Goal: Task Accomplishment & Management: Manage account settings

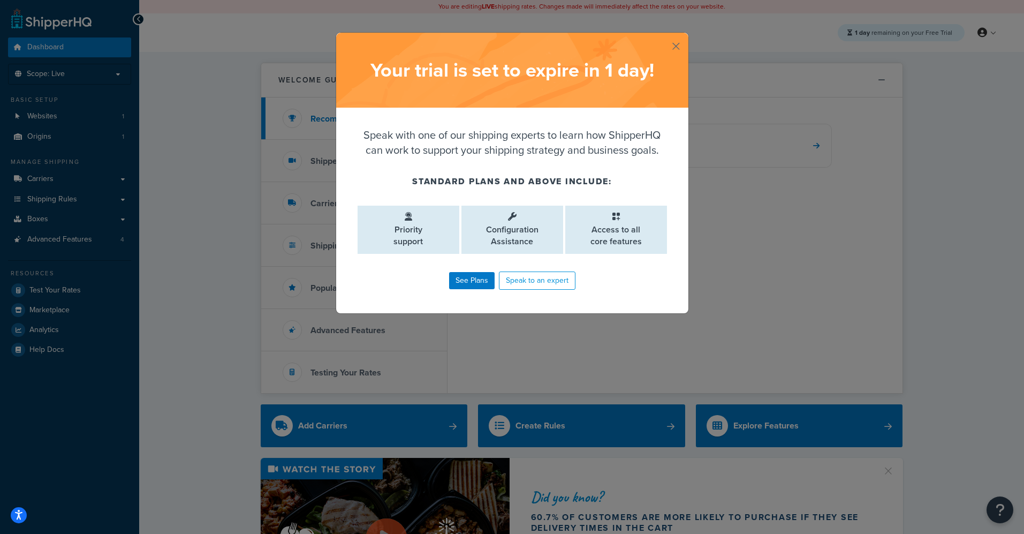
click at [686, 35] on button "button" at bounding box center [687, 34] width 3 height 3
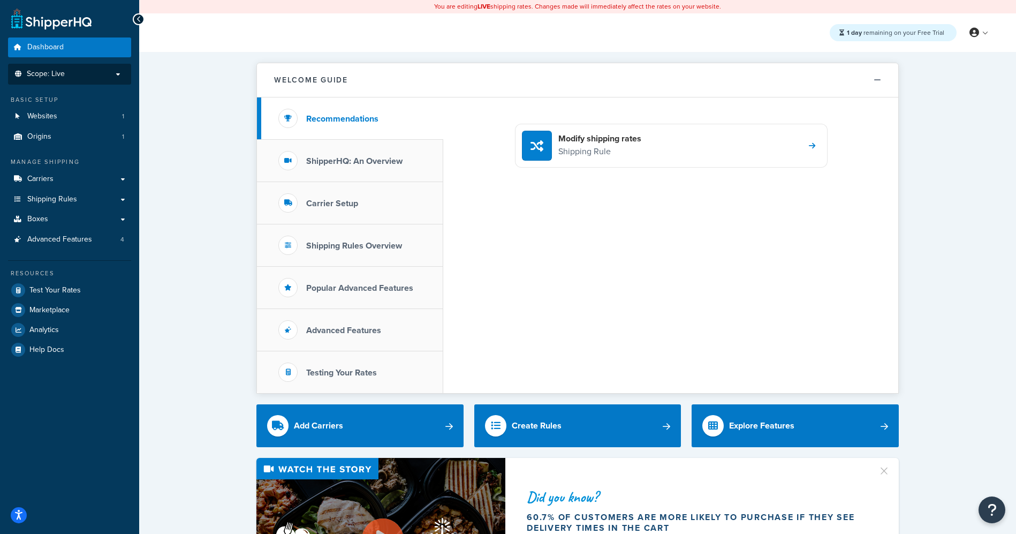
click at [93, 77] on p "Scope: Live" at bounding box center [70, 74] width 114 height 9
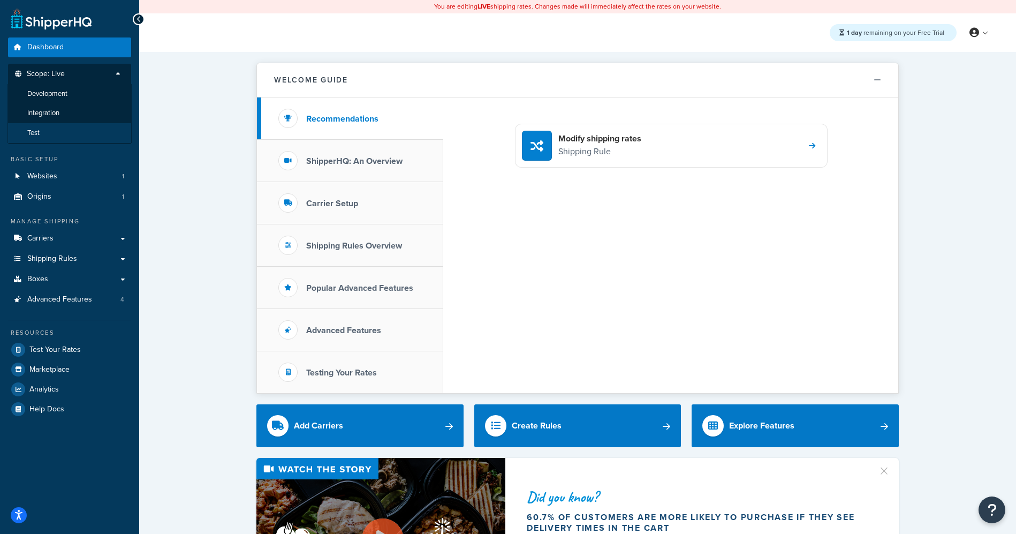
click at [62, 130] on li "Test" at bounding box center [69, 133] width 124 height 20
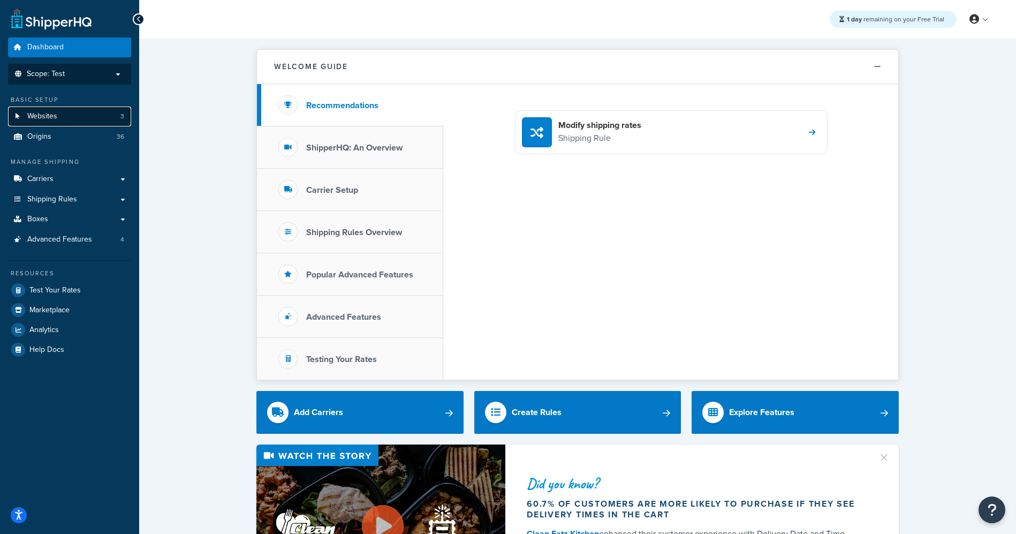
click at [42, 117] on span "Websites" at bounding box center [42, 116] width 30 height 9
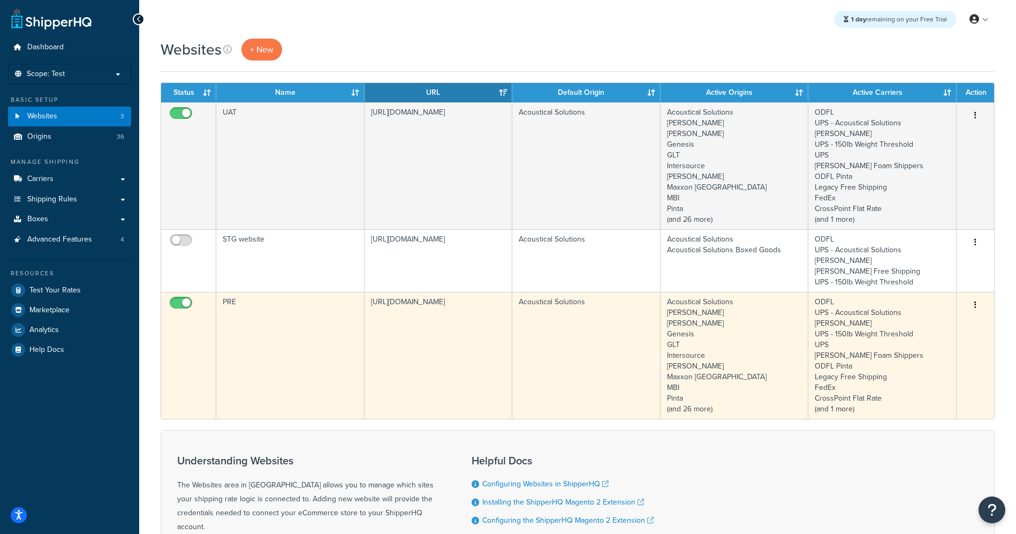
click at [405, 305] on td "[URL][DOMAIN_NAME]" at bounding box center [439, 355] width 148 height 127
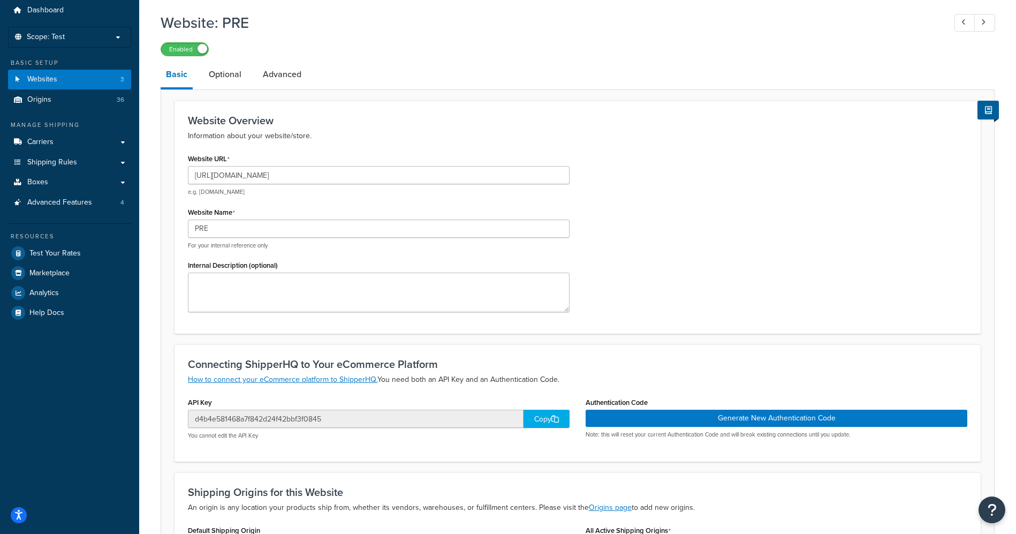
scroll to position [64, 0]
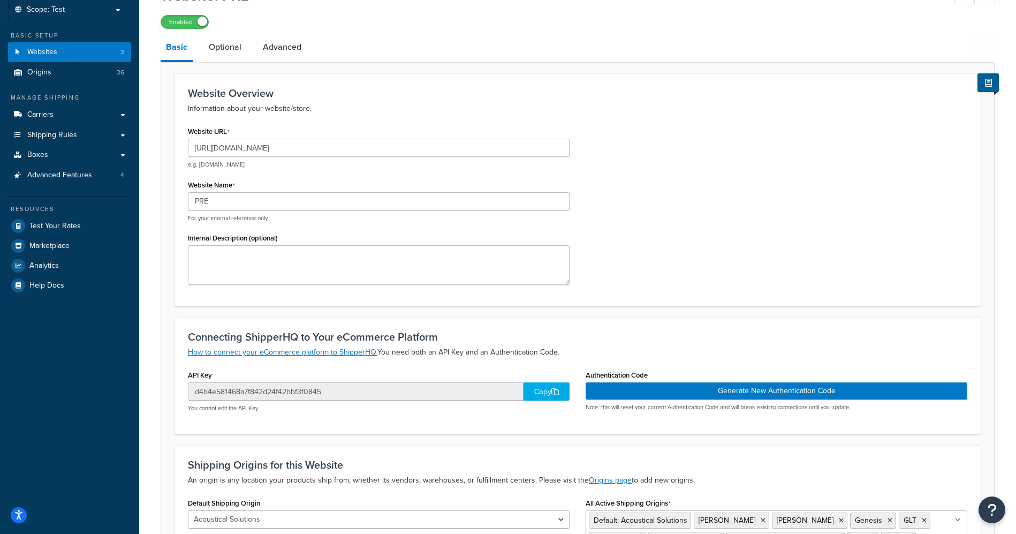
click at [540, 394] on div "Copy" at bounding box center [547, 391] width 46 height 18
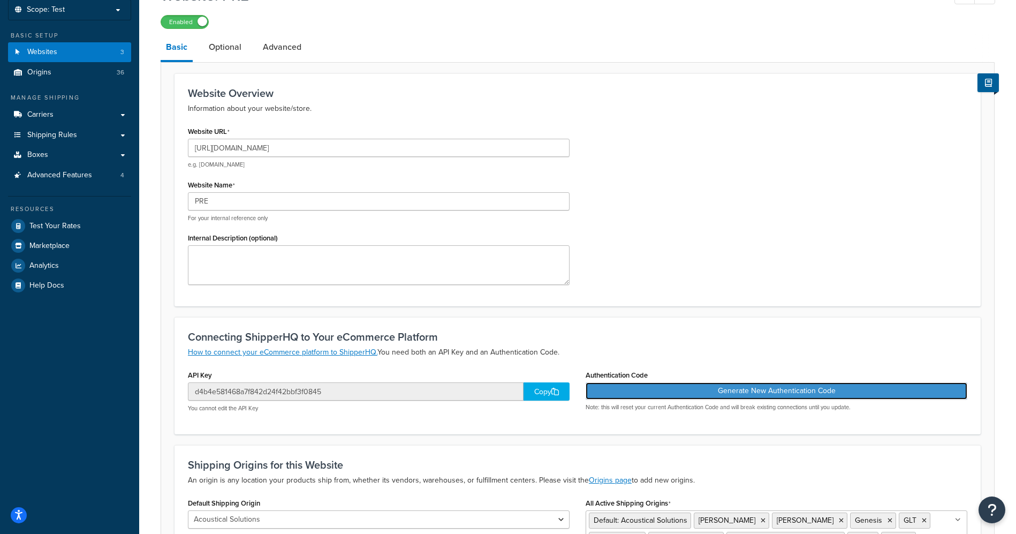
click at [788, 394] on button "Generate New Authentication Code" at bounding box center [777, 390] width 382 height 17
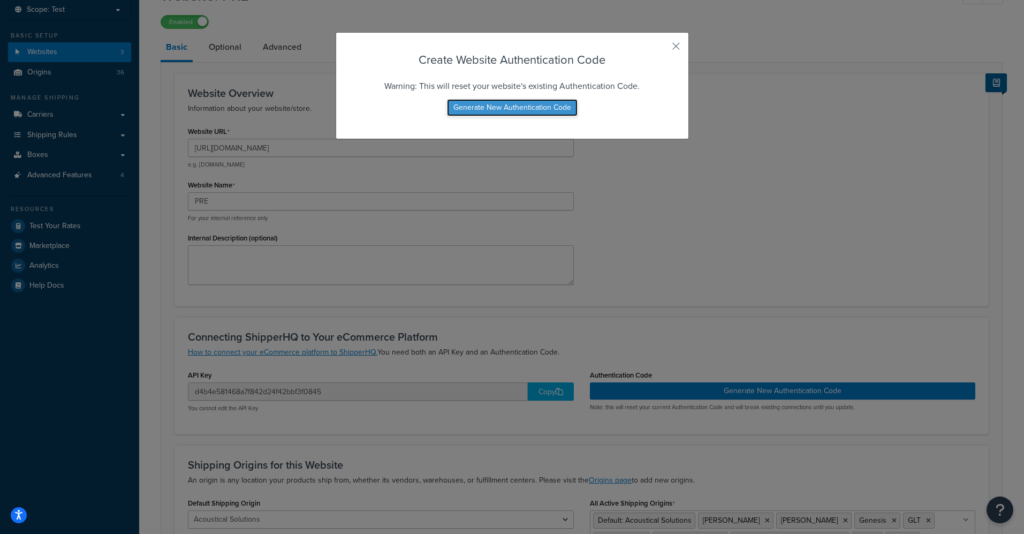
click at [506, 110] on button "Generate New Authentication Code" at bounding box center [512, 107] width 131 height 17
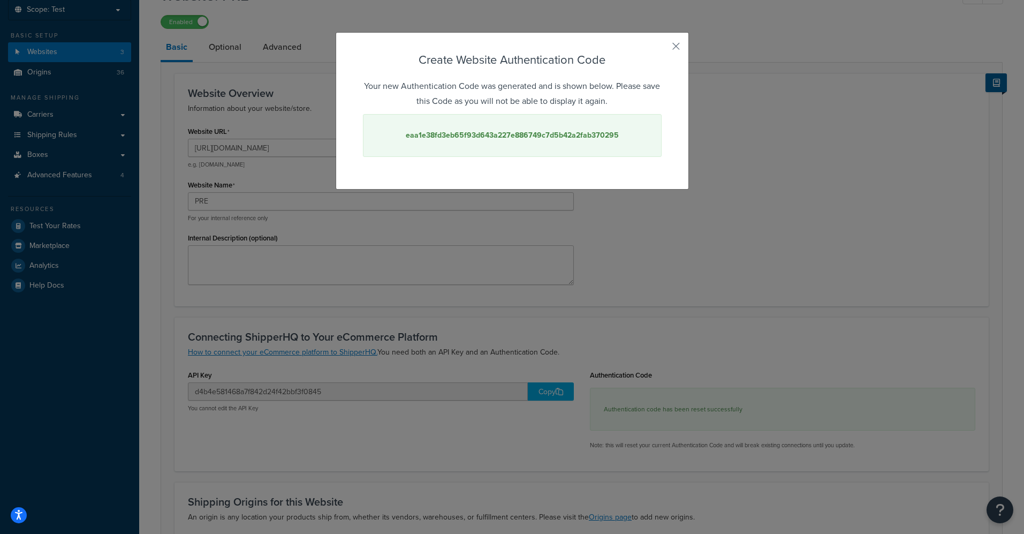
click at [527, 134] on strong "eaa1e38fd3eb65f93d643a227e886749c7d5b42a2fab370295" at bounding box center [512, 135] width 213 height 11
copy strong "eaa1e38fd3eb65f93d643a227e886749c7d5b42a2fab370295"
click at [662, 49] on button "button" at bounding box center [660, 50] width 3 height 3
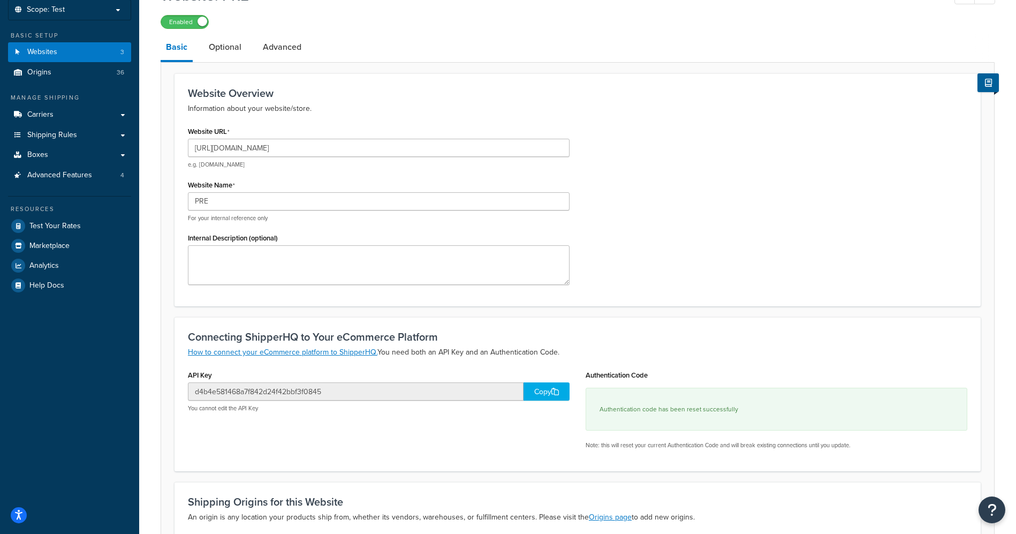
scroll to position [0, 0]
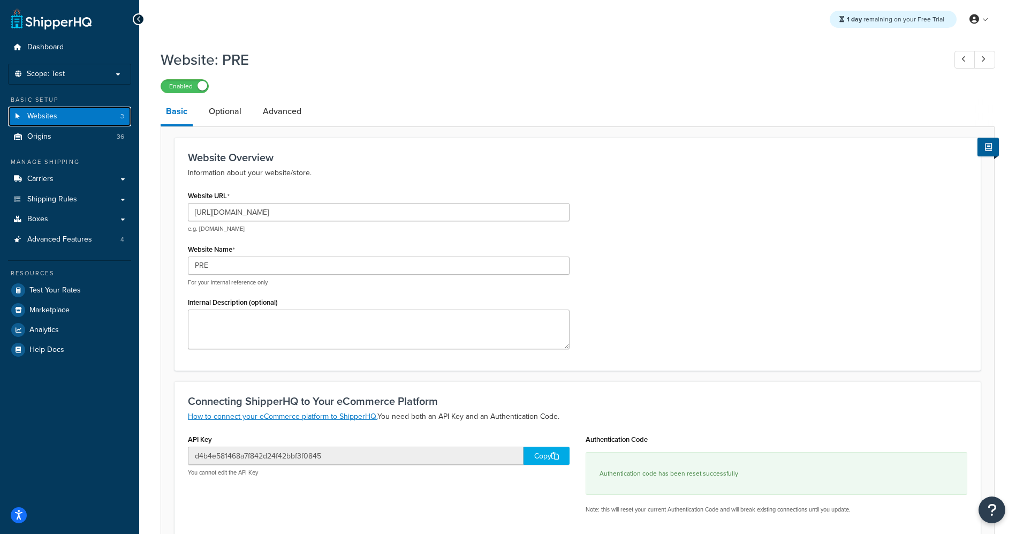
click at [44, 120] on span "Websites" at bounding box center [42, 116] width 30 height 9
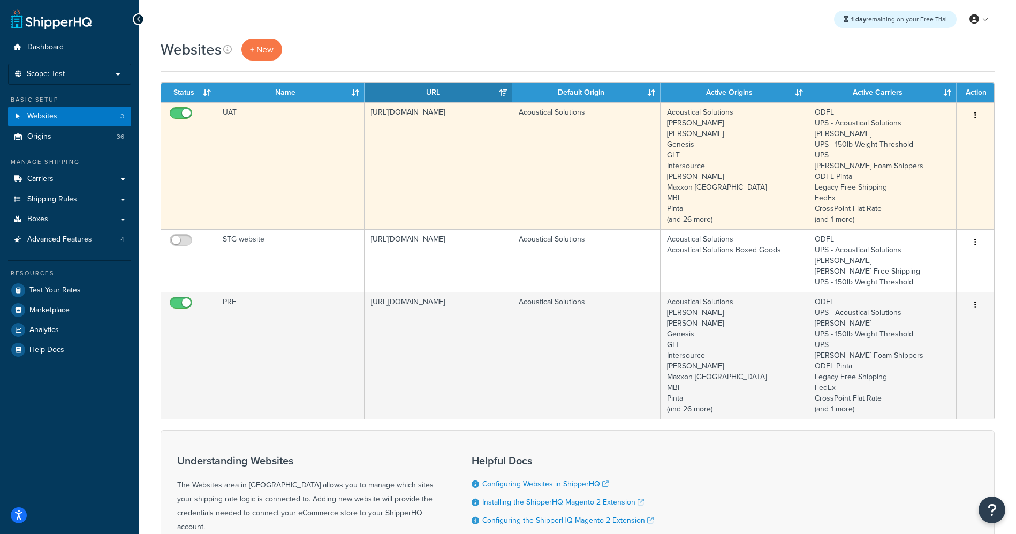
click at [229, 109] on td "UAT" at bounding box center [290, 165] width 148 height 127
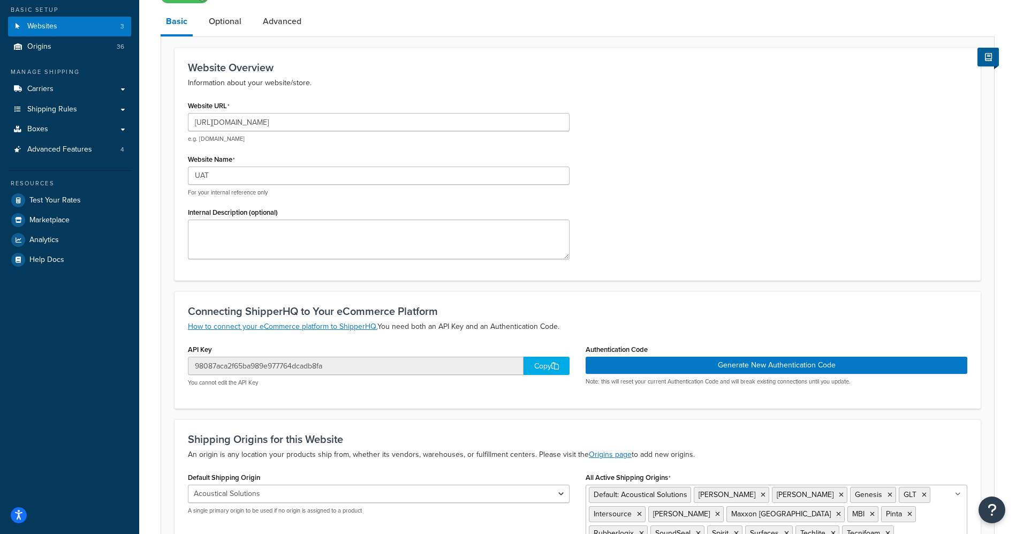
scroll to position [97, 0]
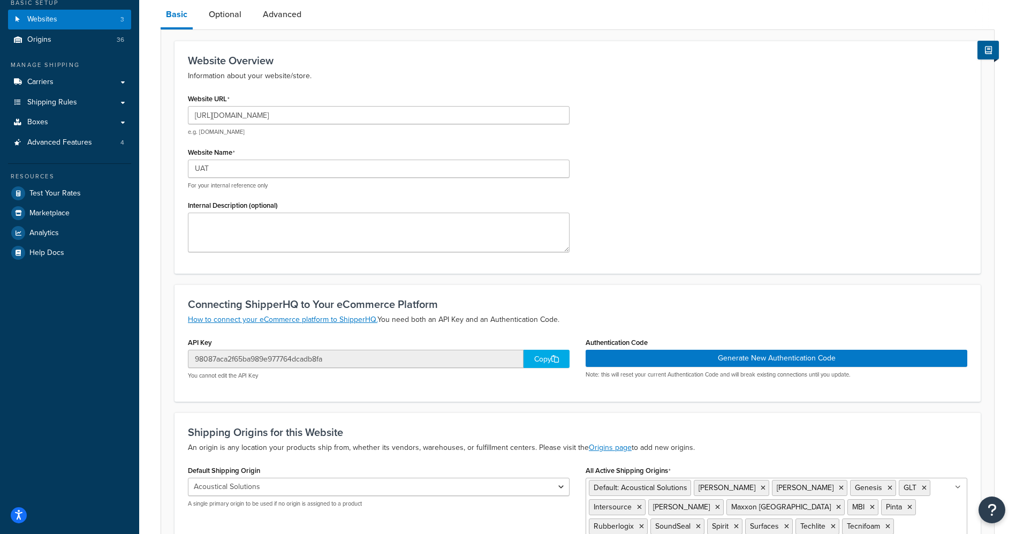
click at [541, 357] on div "Copy" at bounding box center [547, 359] width 46 height 18
click at [549, 360] on div "Copy" at bounding box center [547, 359] width 46 height 18
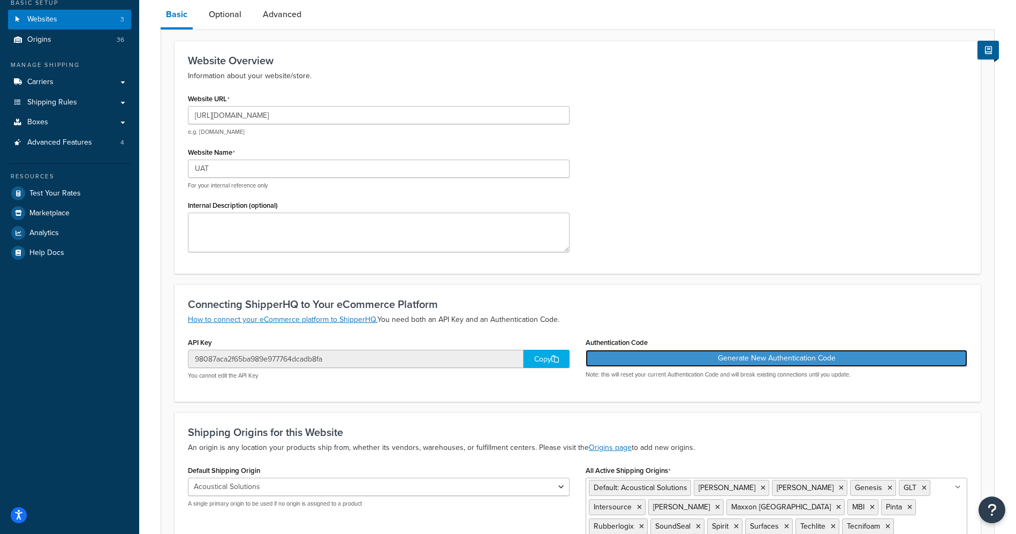
click at [761, 362] on button "Generate New Authentication Code" at bounding box center [777, 358] width 382 height 17
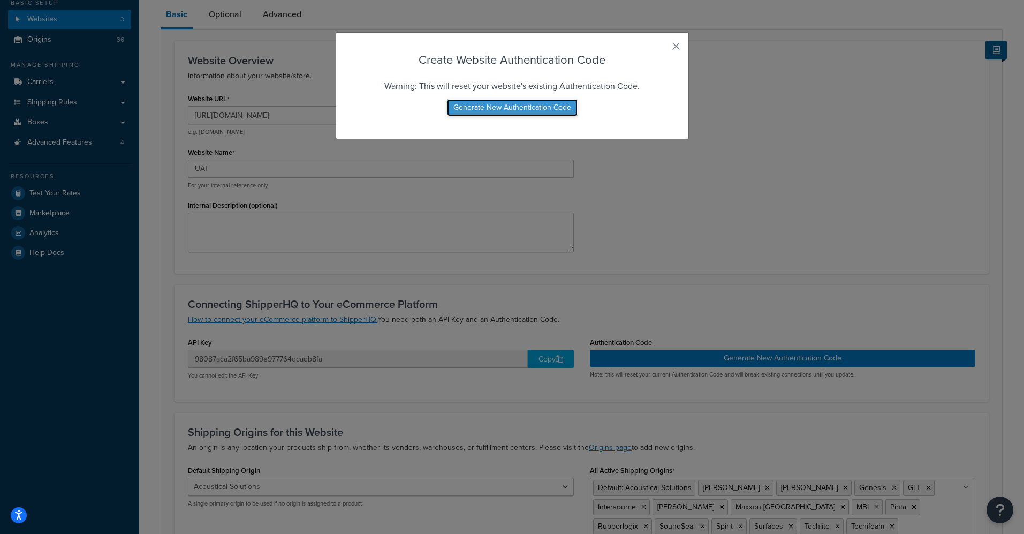
click at [524, 109] on button "Generate New Authentication Code" at bounding box center [512, 107] width 131 height 17
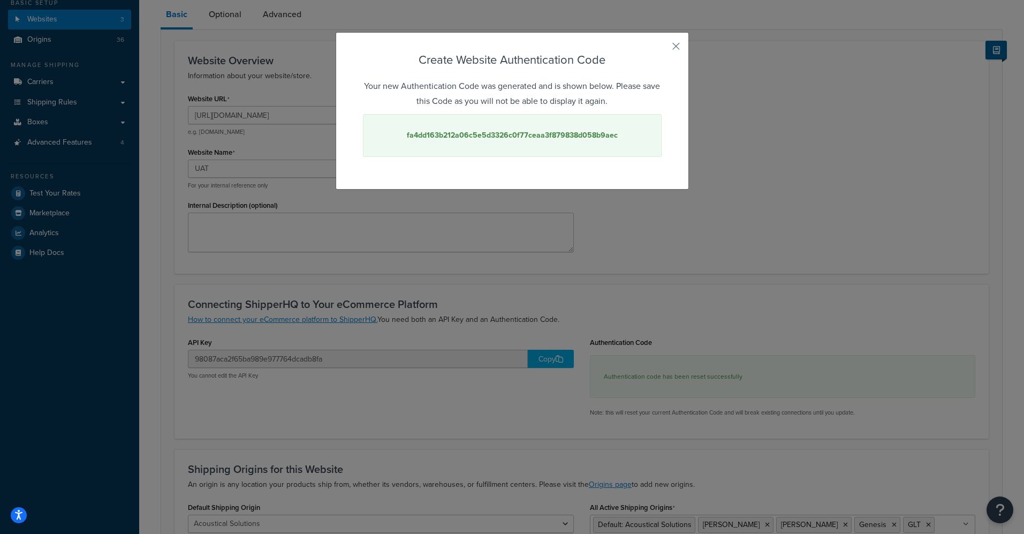
click at [469, 136] on strong "fa4dd163b212a06c5e5d3326c0f77ceaa3f879838d058b9aec" at bounding box center [512, 135] width 211 height 11
copy strong "fa4dd163b212a06c5e5d3326c0f77ceaa3f879838d058b9aec"
click at [662, 49] on button "button" at bounding box center [660, 50] width 3 height 3
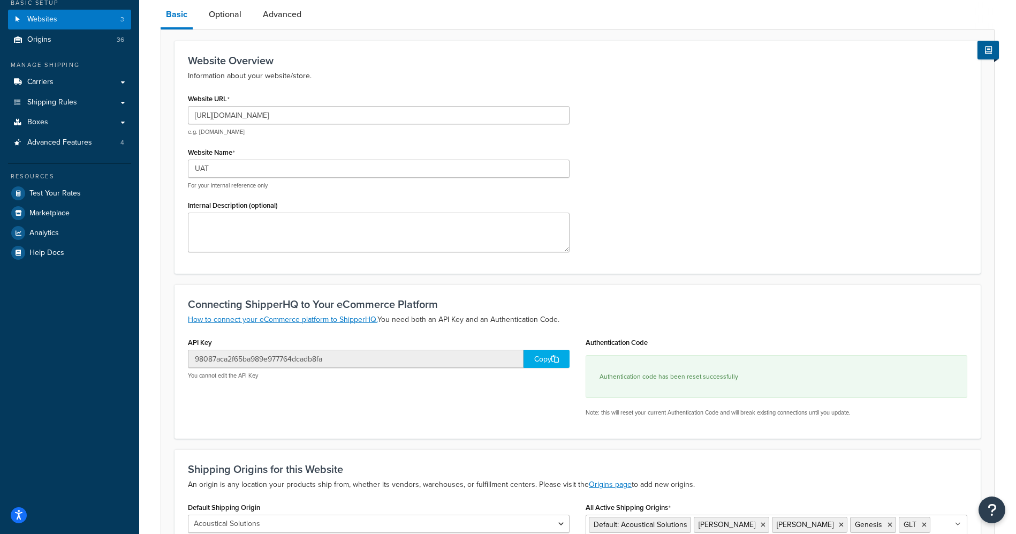
click at [154, 124] on div "Website: UAT Enabled Basic Optional Advanced Website Overview Information about…" at bounding box center [577, 322] width 877 height 750
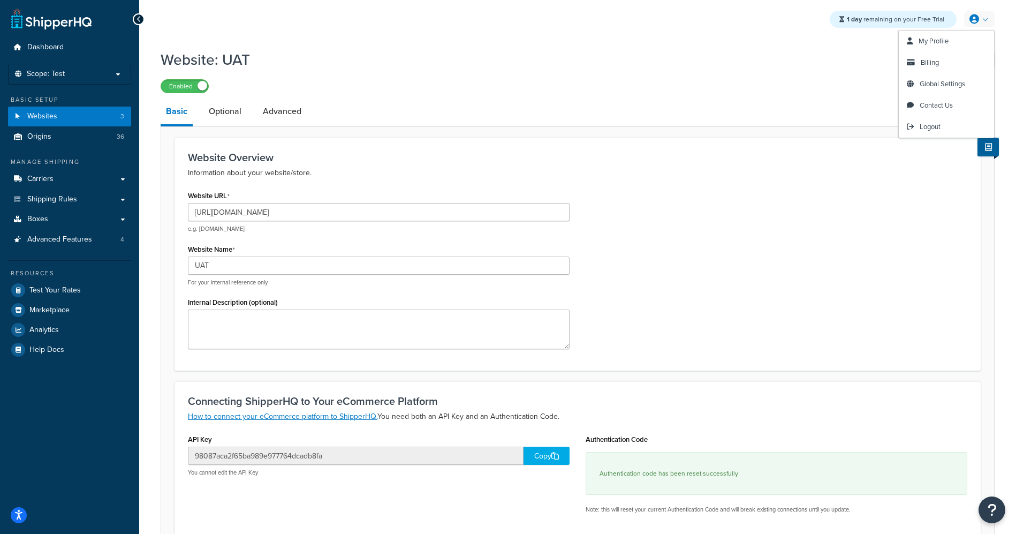
click at [987, 18] on link at bounding box center [979, 19] width 31 height 16
click at [925, 126] on span "Logout" at bounding box center [930, 127] width 21 height 10
